Goal: Navigation & Orientation: Understand site structure

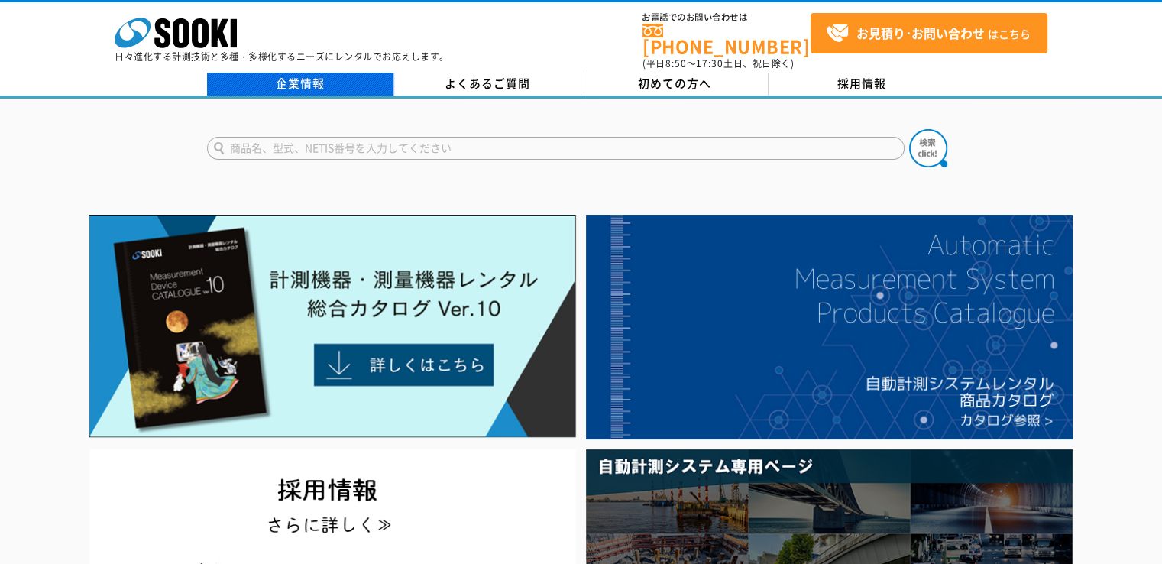
click at [338, 77] on link "企業情報" at bounding box center [300, 84] width 187 height 23
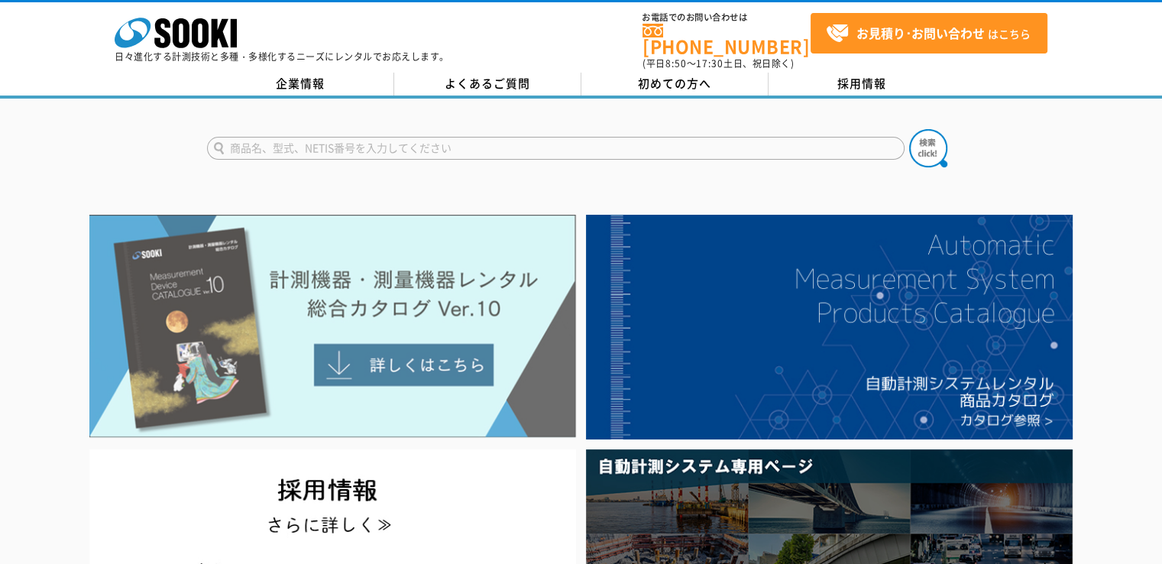
click at [451, 347] on img at bounding box center [332, 326] width 487 height 223
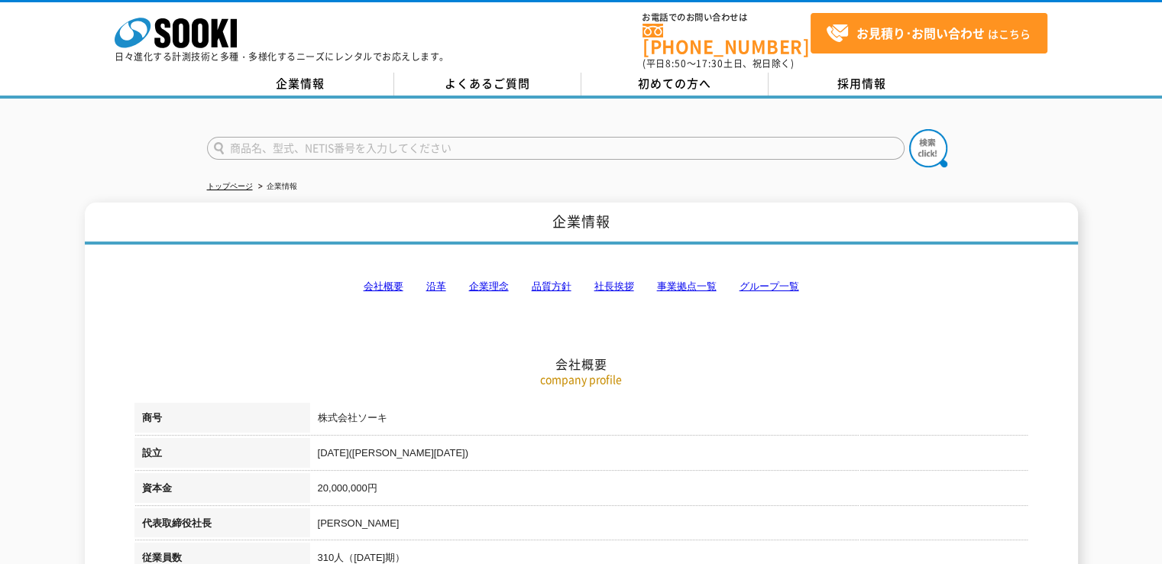
click at [388, 280] on link "会社概要" at bounding box center [384, 285] width 40 height 11
click at [561, 280] on link "品質方針" at bounding box center [552, 285] width 40 height 11
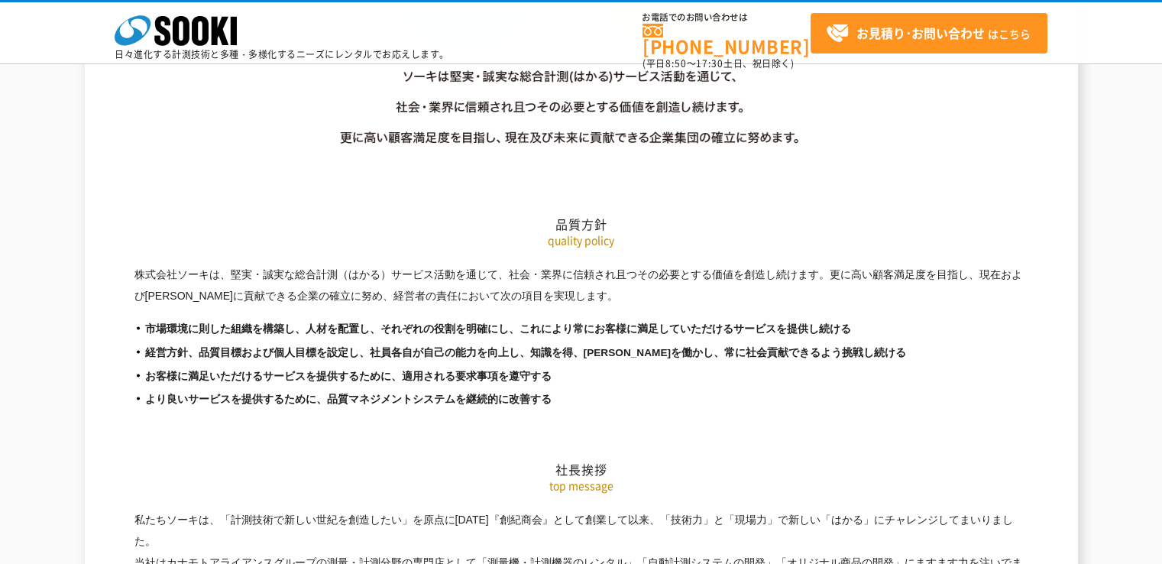
scroll to position [2548, 0]
